Goal: Complete application form: Complete application form

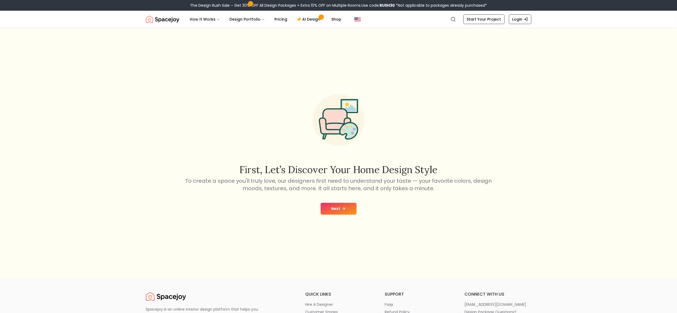
click at [333, 206] on button "Next" at bounding box center [338, 209] width 36 height 12
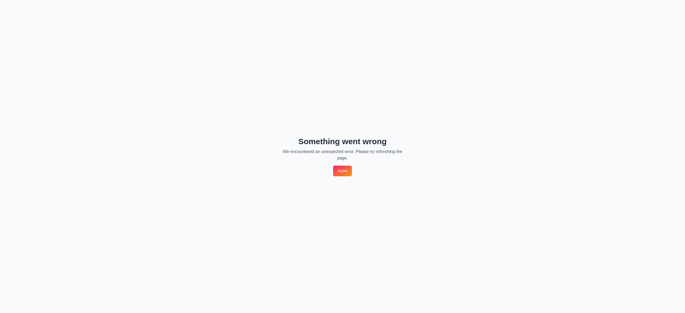
click at [371, 92] on div "Something went wrong We encountered an unexpected error. Please try refreshing …" at bounding box center [342, 156] width 685 height 313
click at [349, 173] on link "Home" at bounding box center [342, 171] width 18 height 11
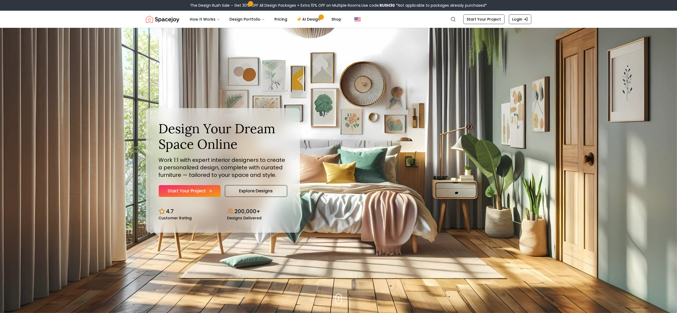
click at [201, 188] on link "Start Your Project" at bounding box center [190, 191] width 62 height 12
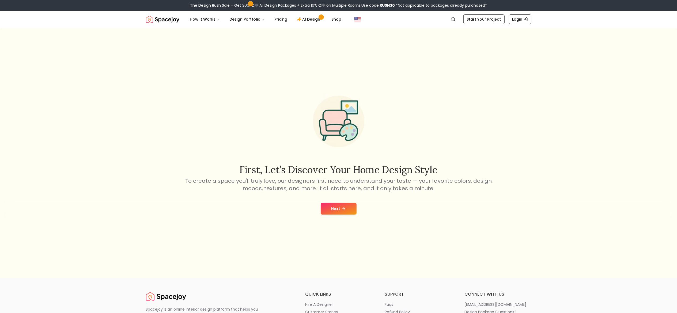
click at [334, 211] on button "Next" at bounding box center [338, 209] width 36 height 12
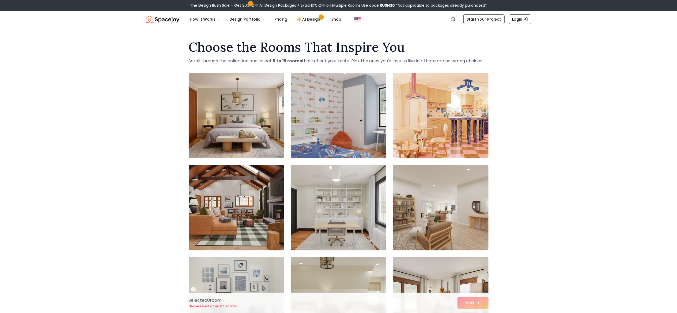
click at [270, 119] on img at bounding box center [236, 116] width 100 height 90
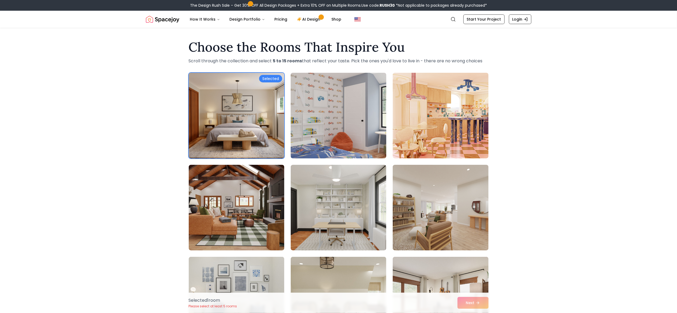
click at [317, 96] on img at bounding box center [338, 116] width 100 height 90
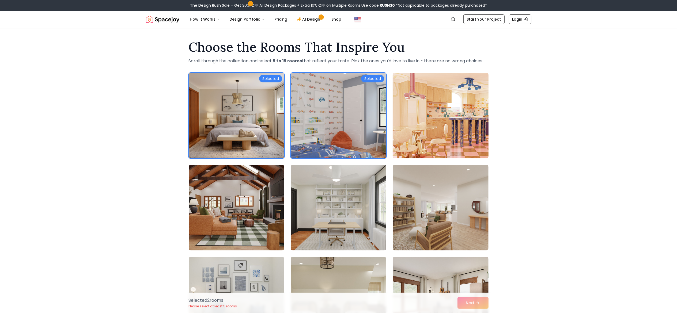
click at [452, 118] on img at bounding box center [440, 116] width 100 height 90
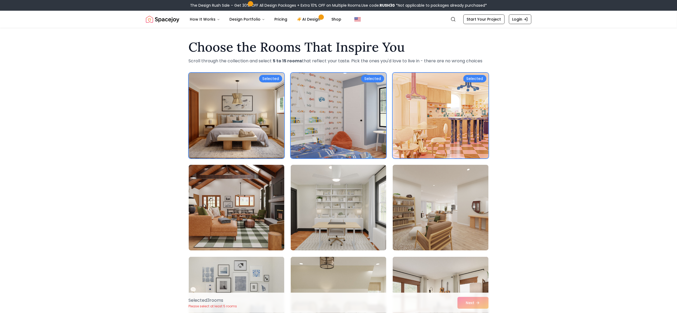
click at [246, 215] on img at bounding box center [236, 208] width 100 height 90
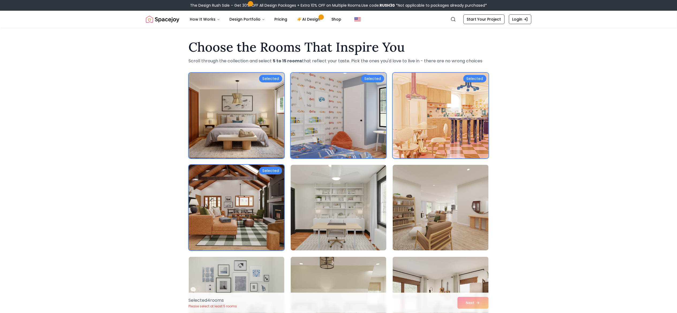
click at [333, 222] on img at bounding box center [338, 208] width 100 height 90
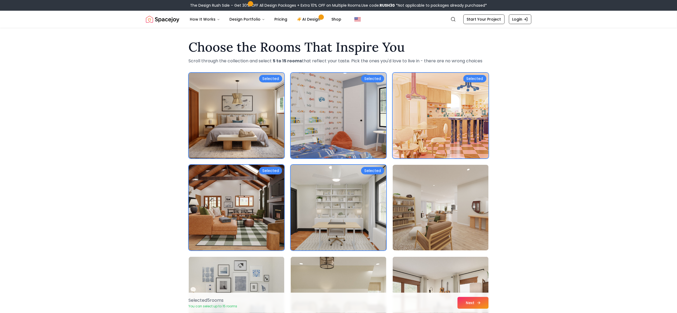
click at [478, 299] on button "Next" at bounding box center [472, 303] width 31 height 12
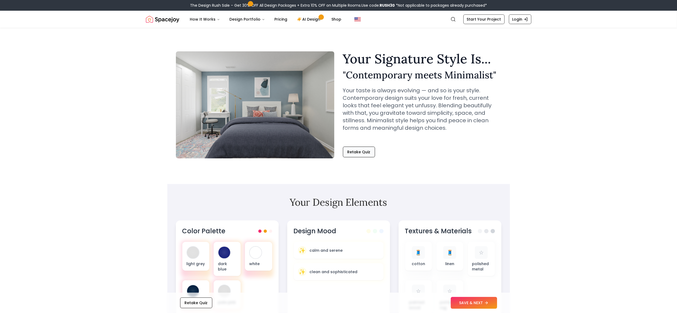
click at [346, 151] on button "Retake Quiz" at bounding box center [359, 152] width 32 height 11
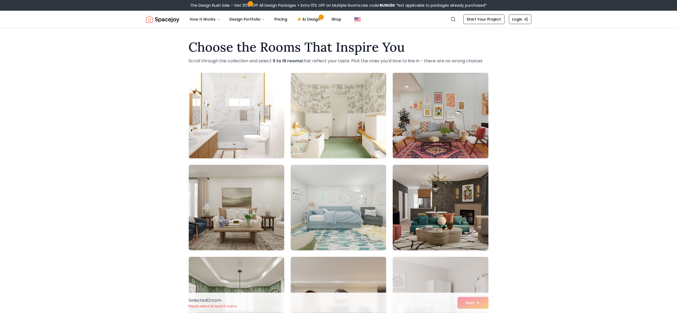
click at [258, 136] on img at bounding box center [236, 116] width 100 height 90
click at [323, 224] on img at bounding box center [338, 208] width 100 height 90
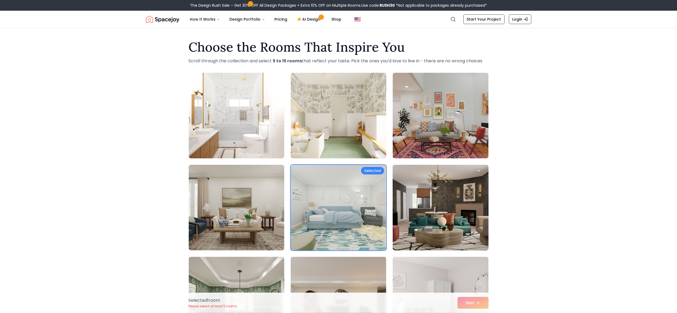
click at [468, 215] on img at bounding box center [440, 208] width 100 height 90
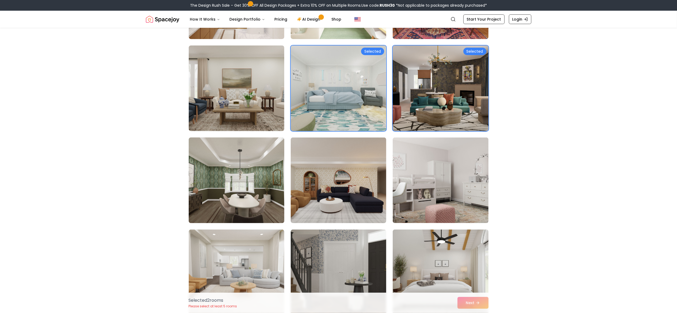
click at [251, 200] on img at bounding box center [236, 180] width 100 height 90
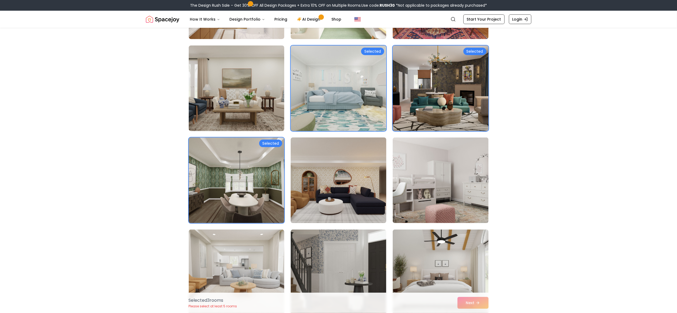
click at [333, 195] on img at bounding box center [338, 180] width 100 height 90
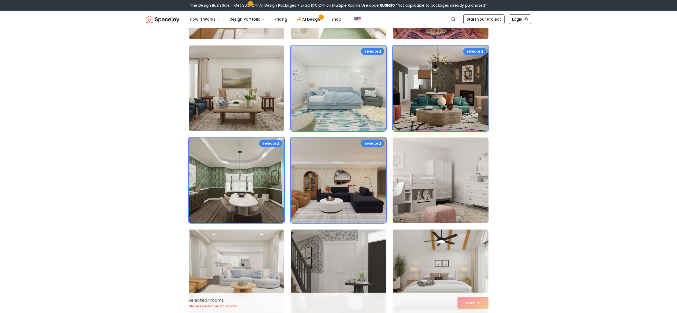
click at [430, 173] on img at bounding box center [440, 180] width 100 height 90
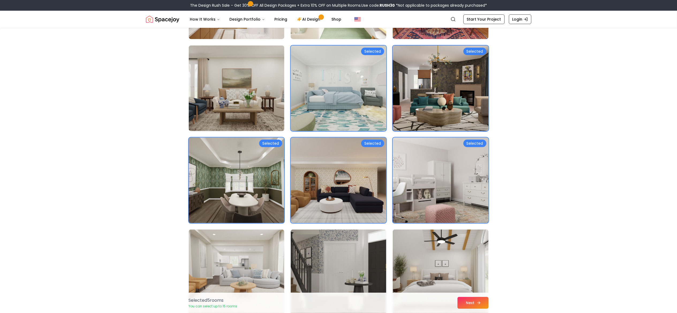
click at [476, 301] on icon at bounding box center [478, 303] width 4 height 4
